Goal: Task Accomplishment & Management: Manage account settings

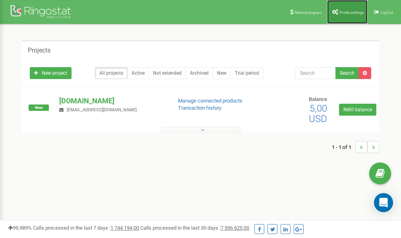
click at [343, 14] on span "Profile settings" at bounding box center [351, 12] width 24 height 4
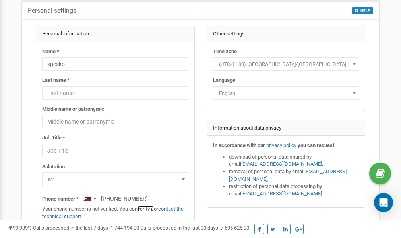
click at [150, 209] on link "verify it" at bounding box center [145, 209] width 16 height 6
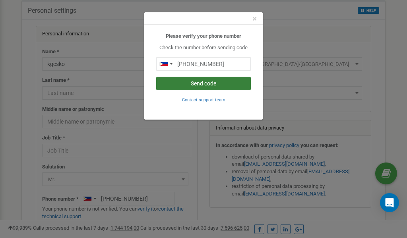
click at [203, 85] on button "Send code" at bounding box center [203, 84] width 95 height 14
